Goal: Navigation & Orientation: Find specific page/section

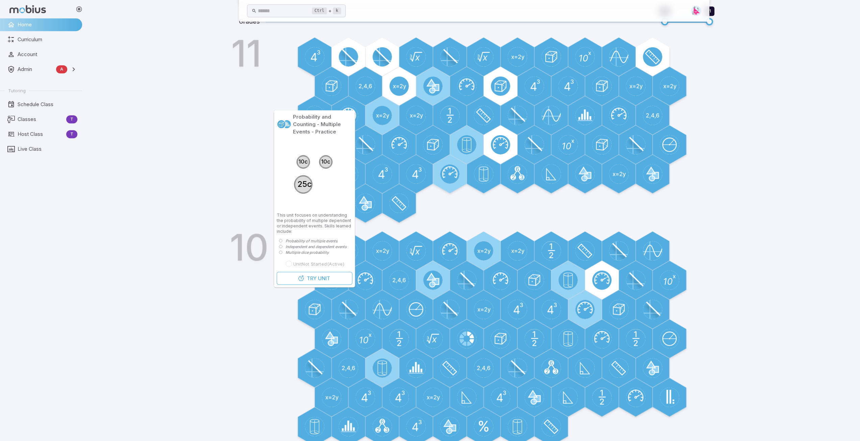
scroll to position [355, 0]
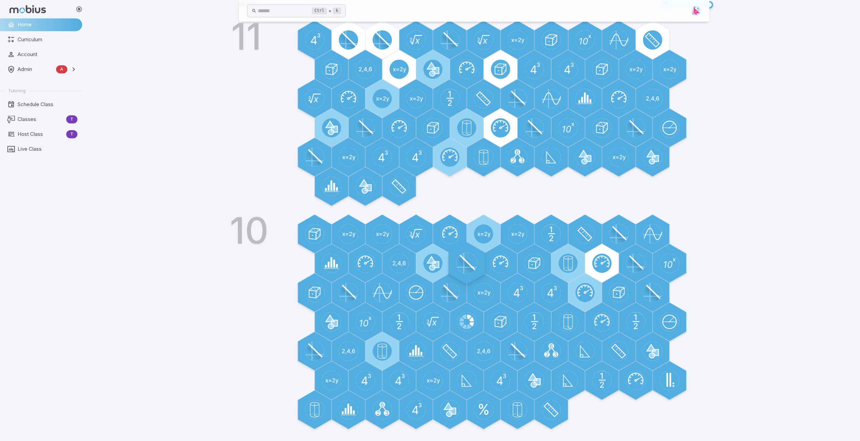
scroll to position [0, 48]
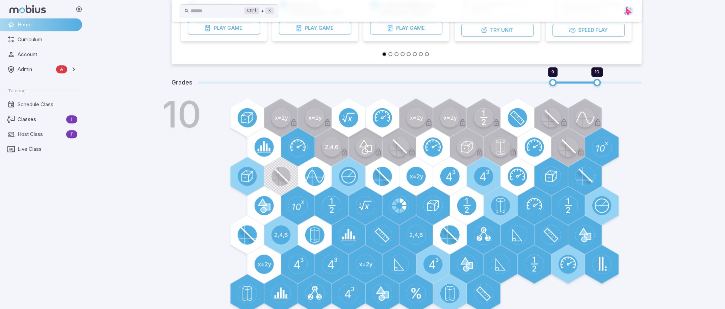
scroll to position [210, 0]
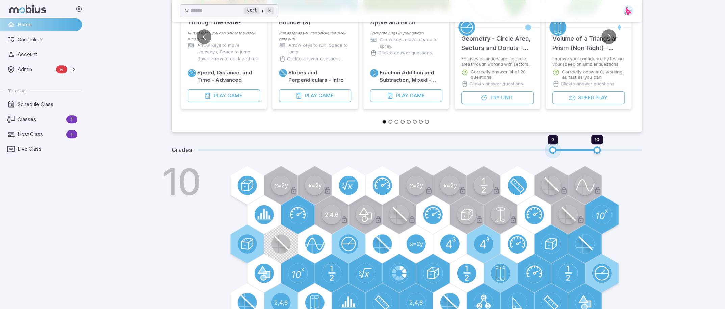
drag, startPoint x: 553, startPoint y: 149, endPoint x: 531, endPoint y: 149, distance: 21.6
click at [531, 149] on span "9 10" at bounding box center [420, 150] width 444 height 9
type input "*"
drag, startPoint x: 554, startPoint y: 149, endPoint x: 526, endPoint y: 148, distance: 28.0
click at [526, 148] on span "8 10" at bounding box center [420, 150] width 444 height 9
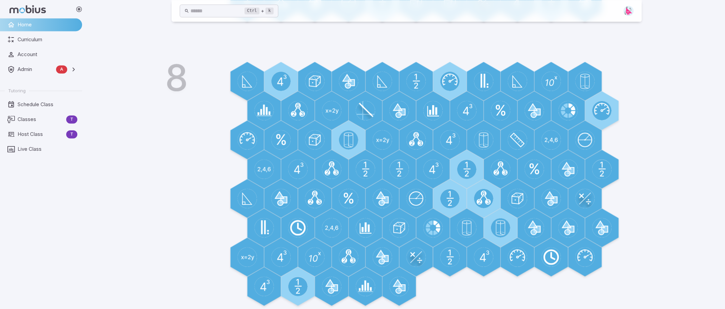
scroll to position [803, 0]
